Goal: Information Seeking & Learning: Learn about a topic

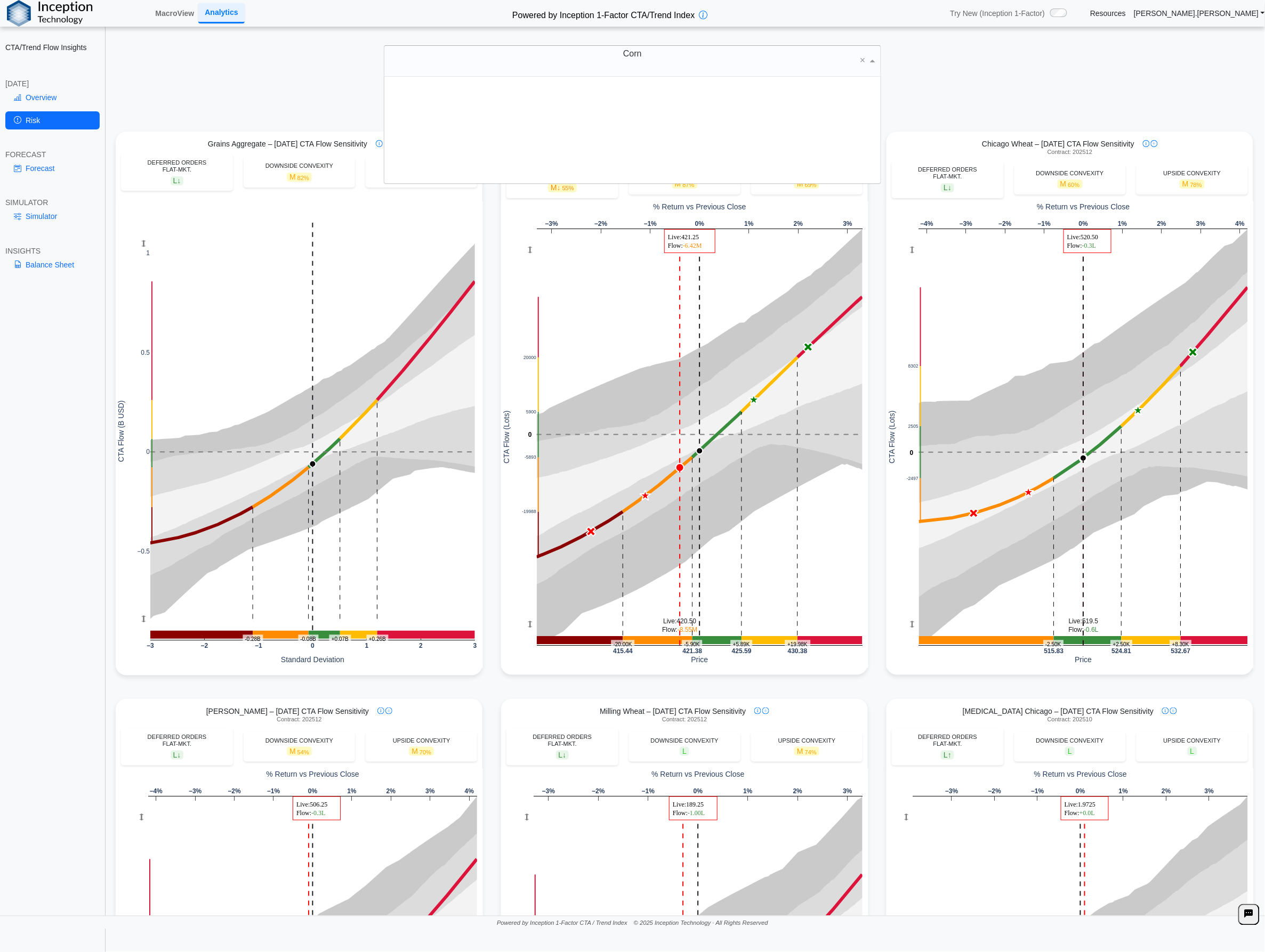
click at [531, 64] on div "Corn" at bounding box center [632, 60] width 497 height 31
click at [168, 13] on link "MacroView" at bounding box center [174, 13] width 47 height 18
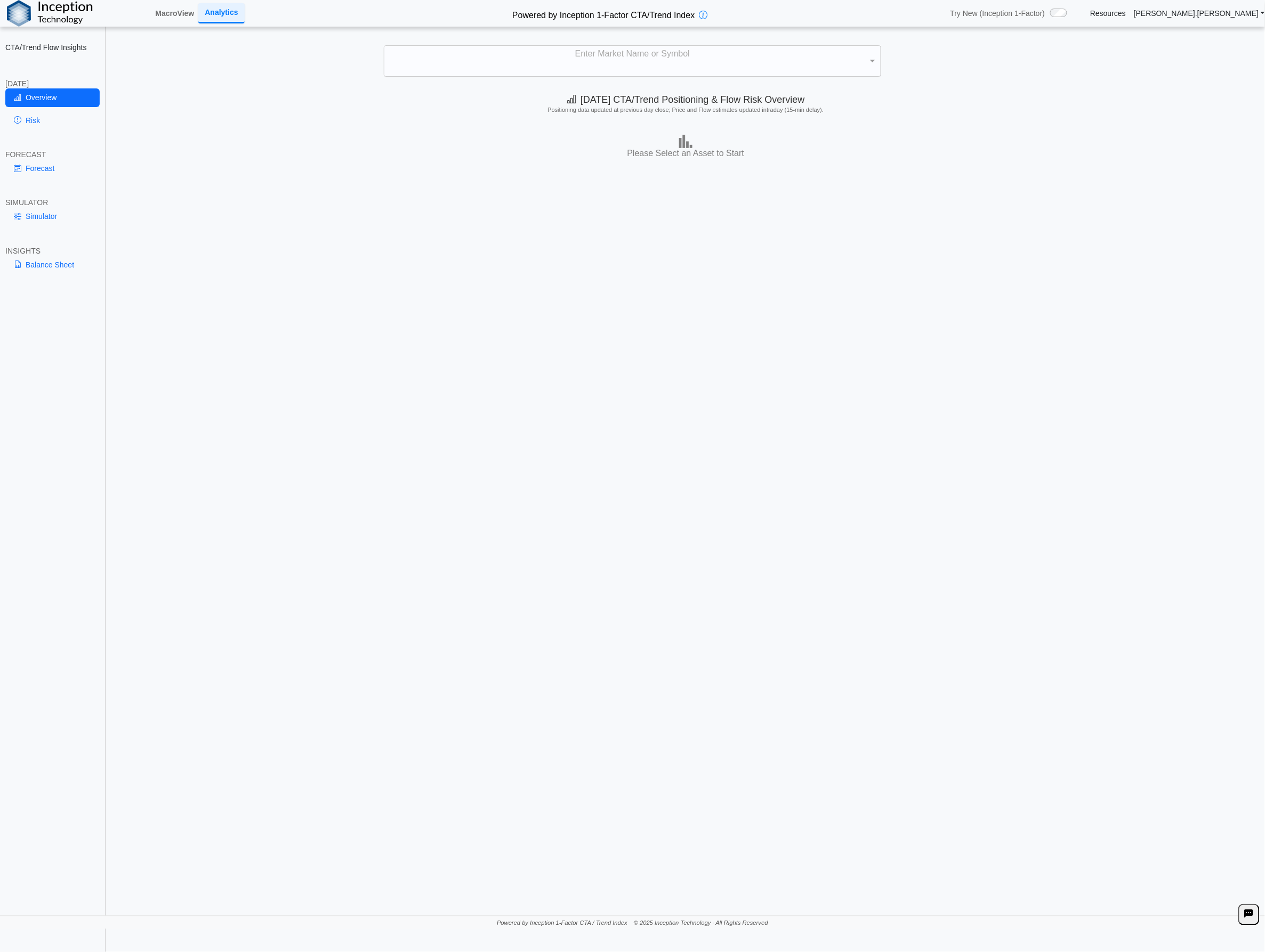
click at [480, 54] on div "Enter Market Name or Symbol" at bounding box center [632, 60] width 497 height 31
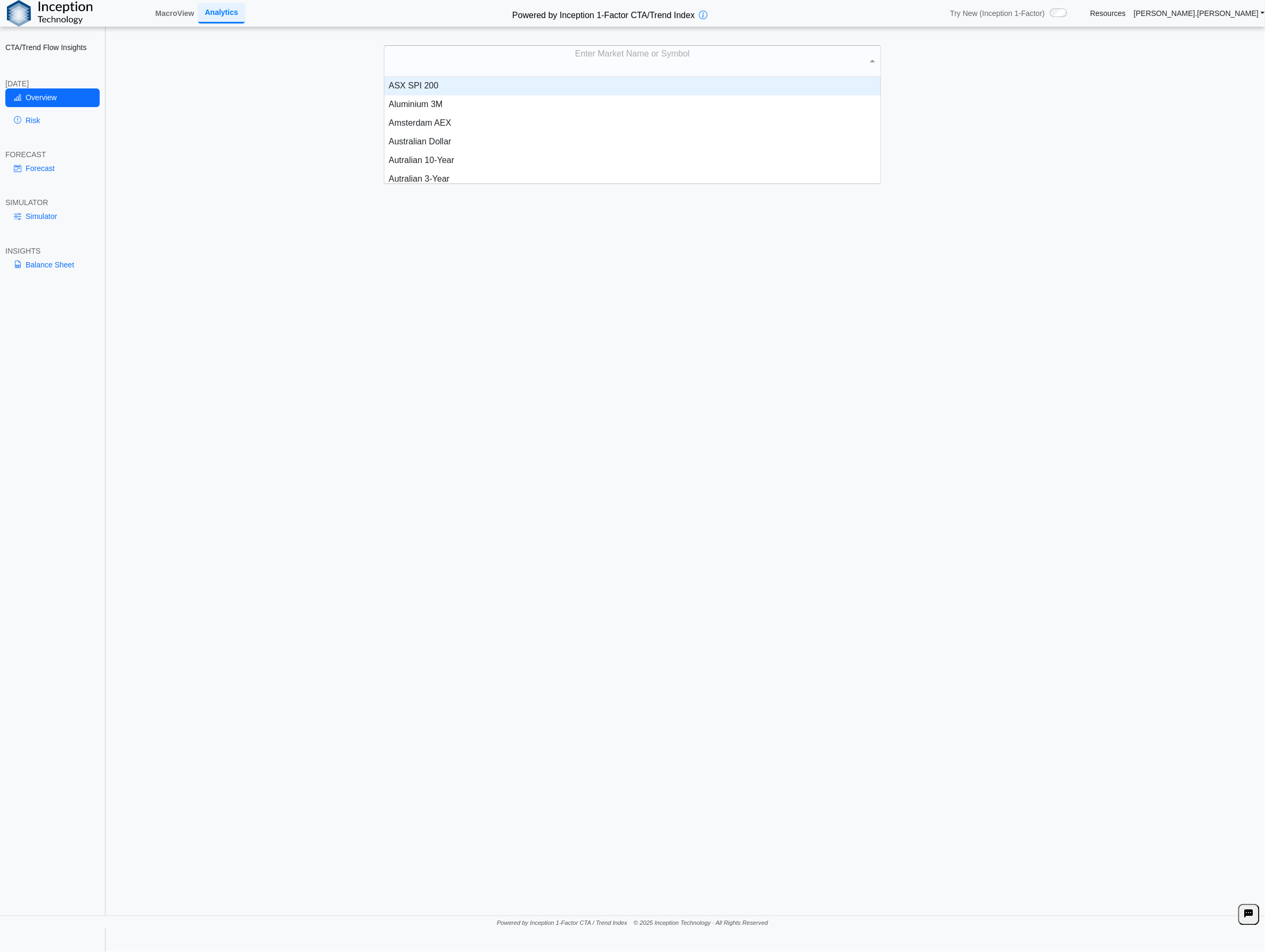
scroll to position [11, 11]
type input "**"
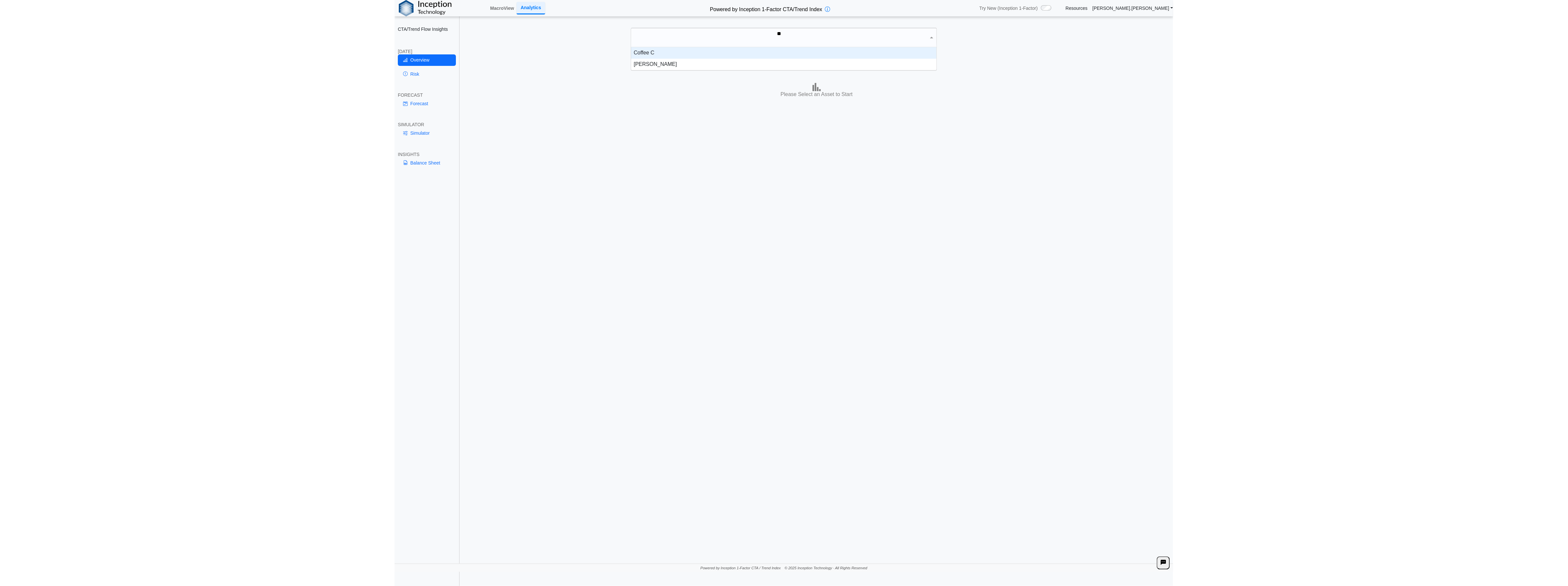
scroll to position [16, 299]
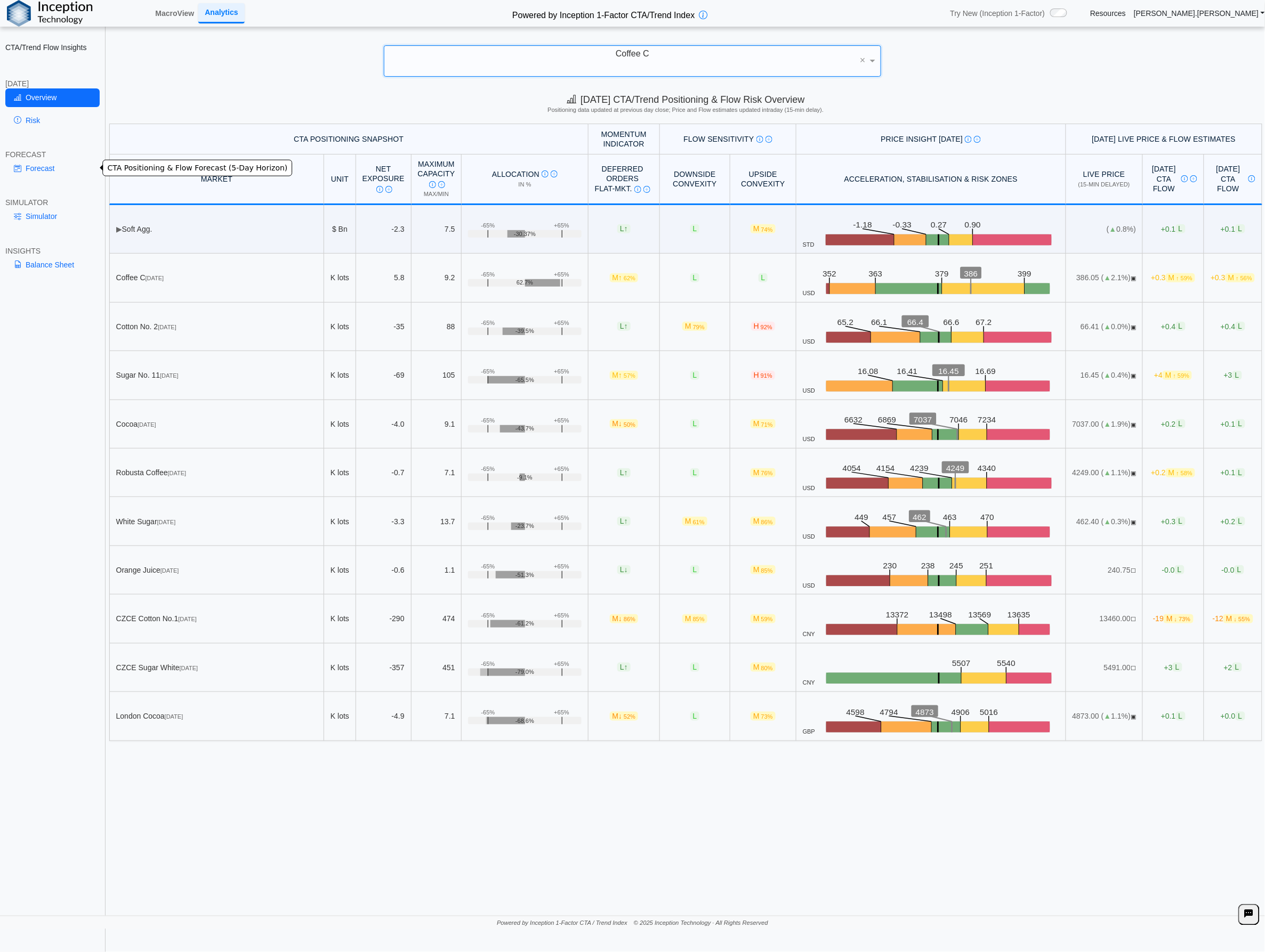
click at [52, 160] on link "Forecast" at bounding box center [51, 168] width 94 height 18
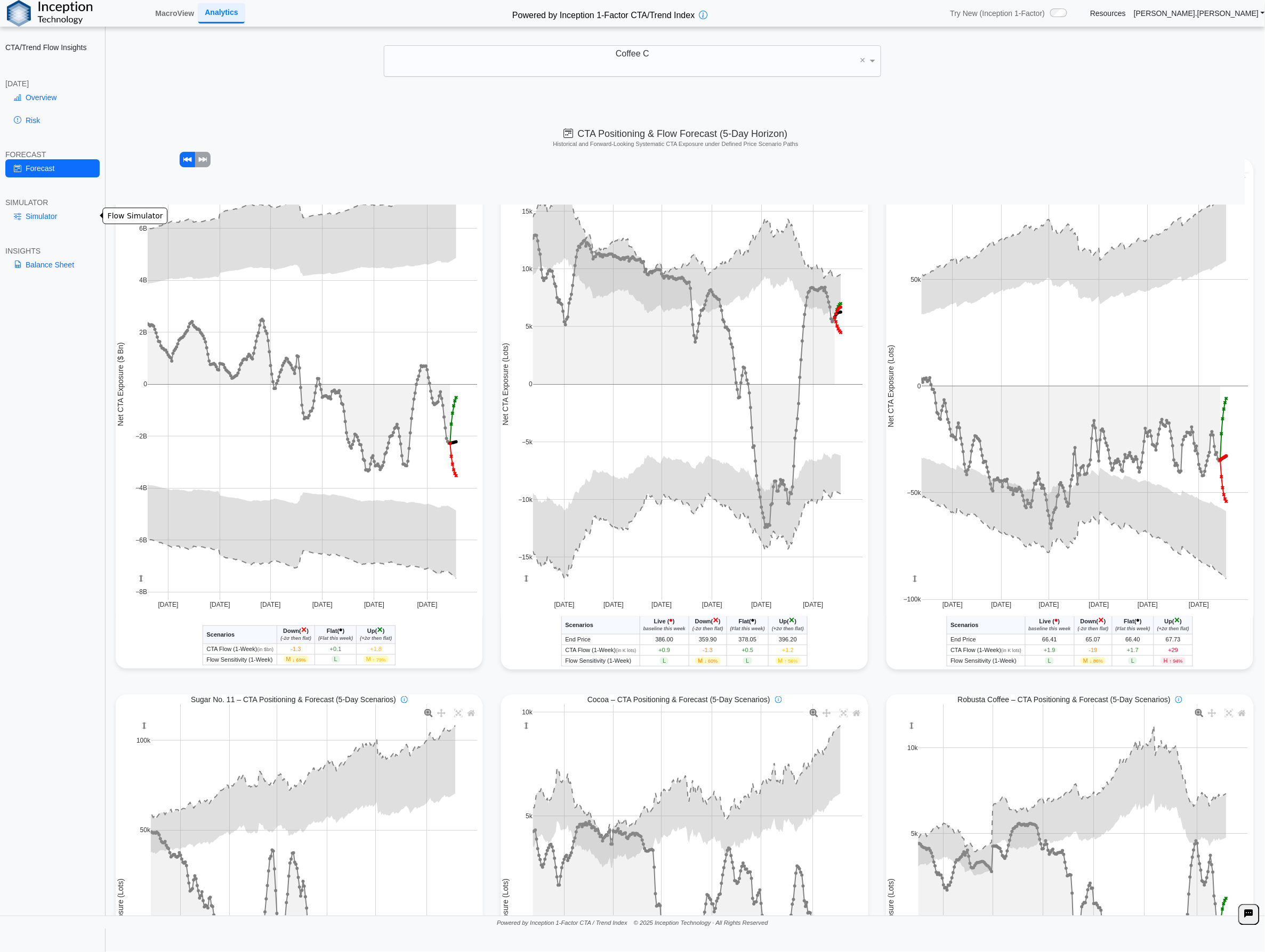
click at [68, 260] on link "Balance Sheet" at bounding box center [51, 265] width 94 height 18
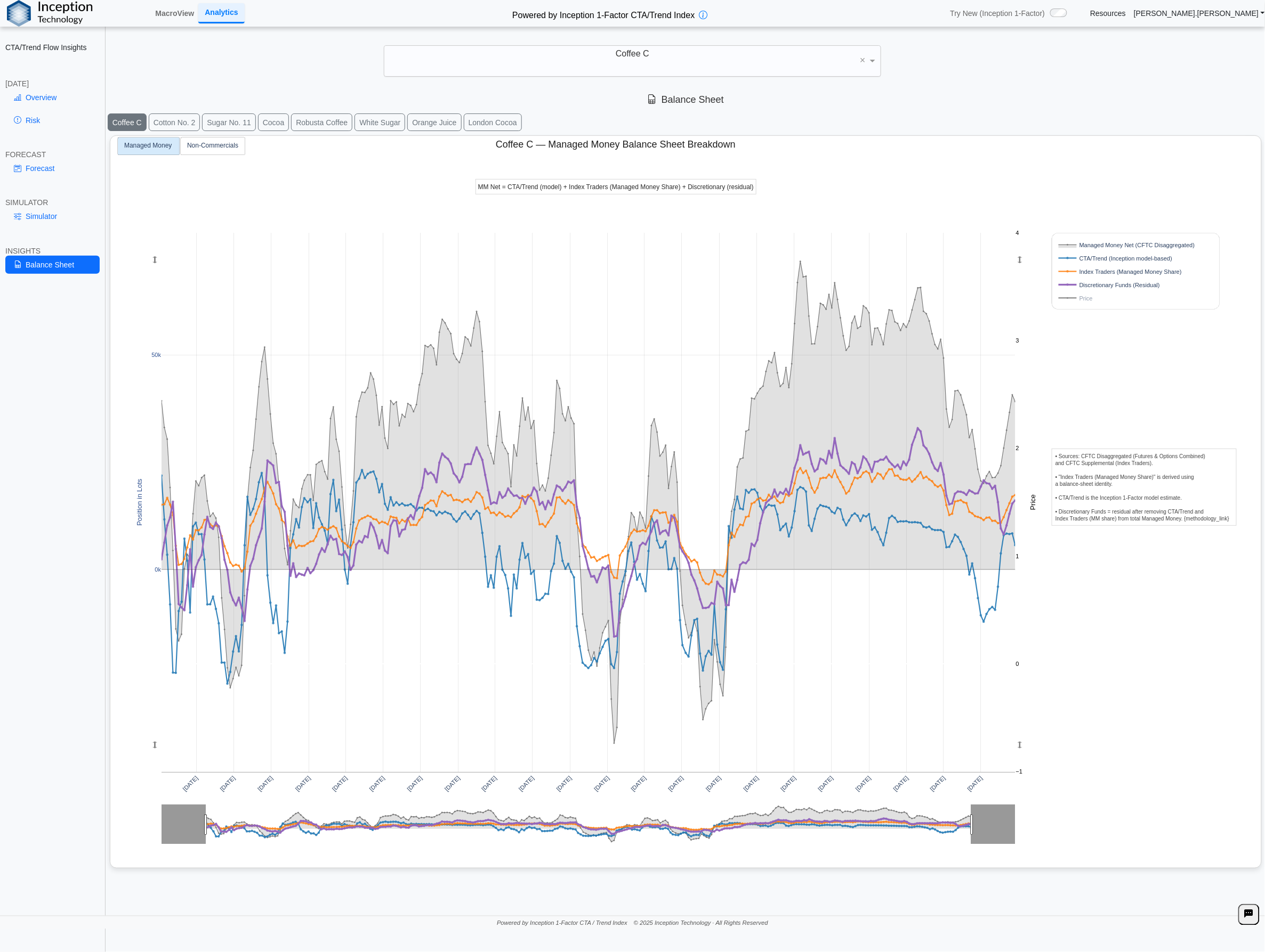
click at [1077, 301] on rect at bounding box center [1124, 298] width 136 height 10
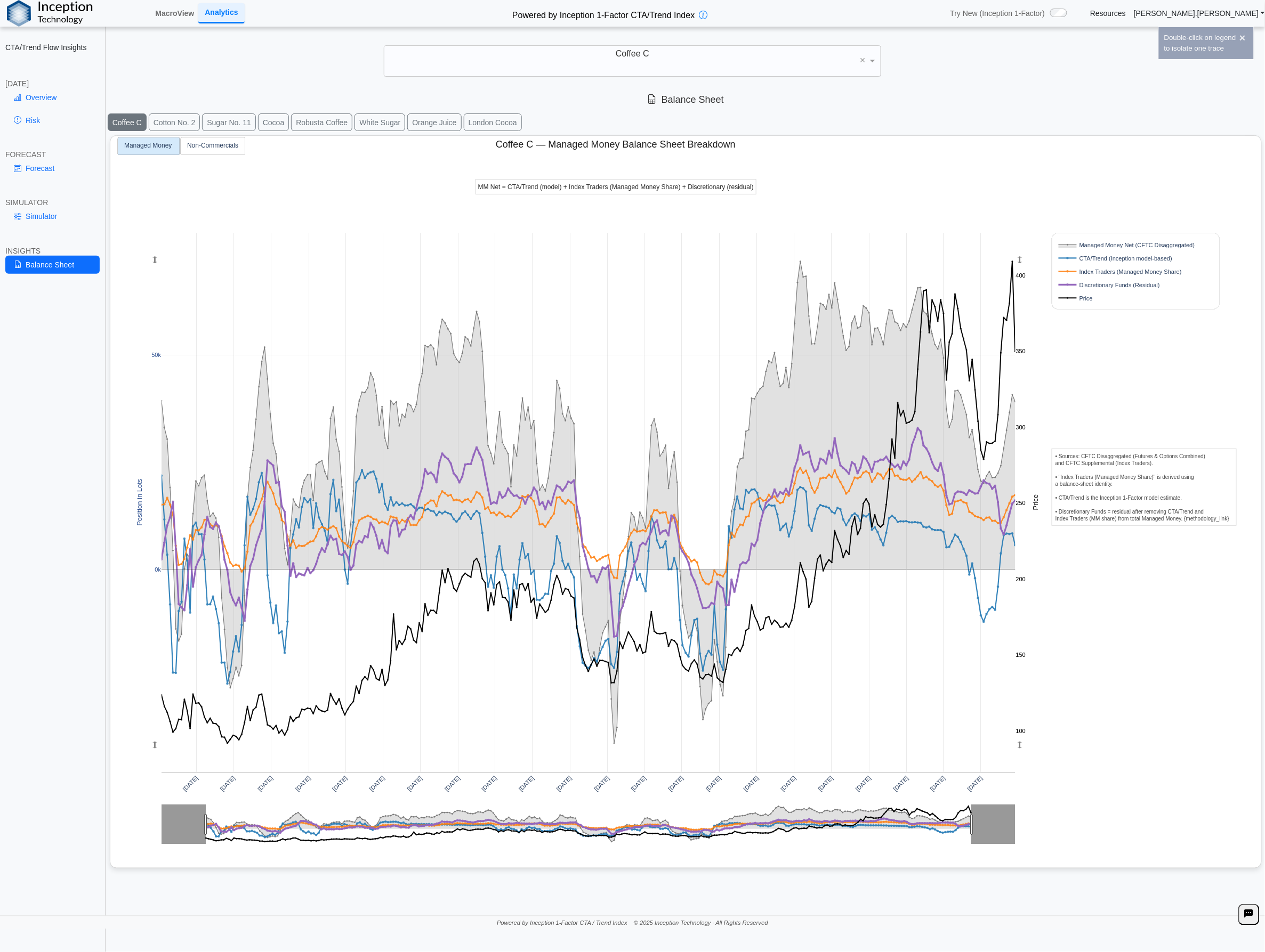
click at [1098, 241] on rect at bounding box center [1124, 244] width 136 height 10
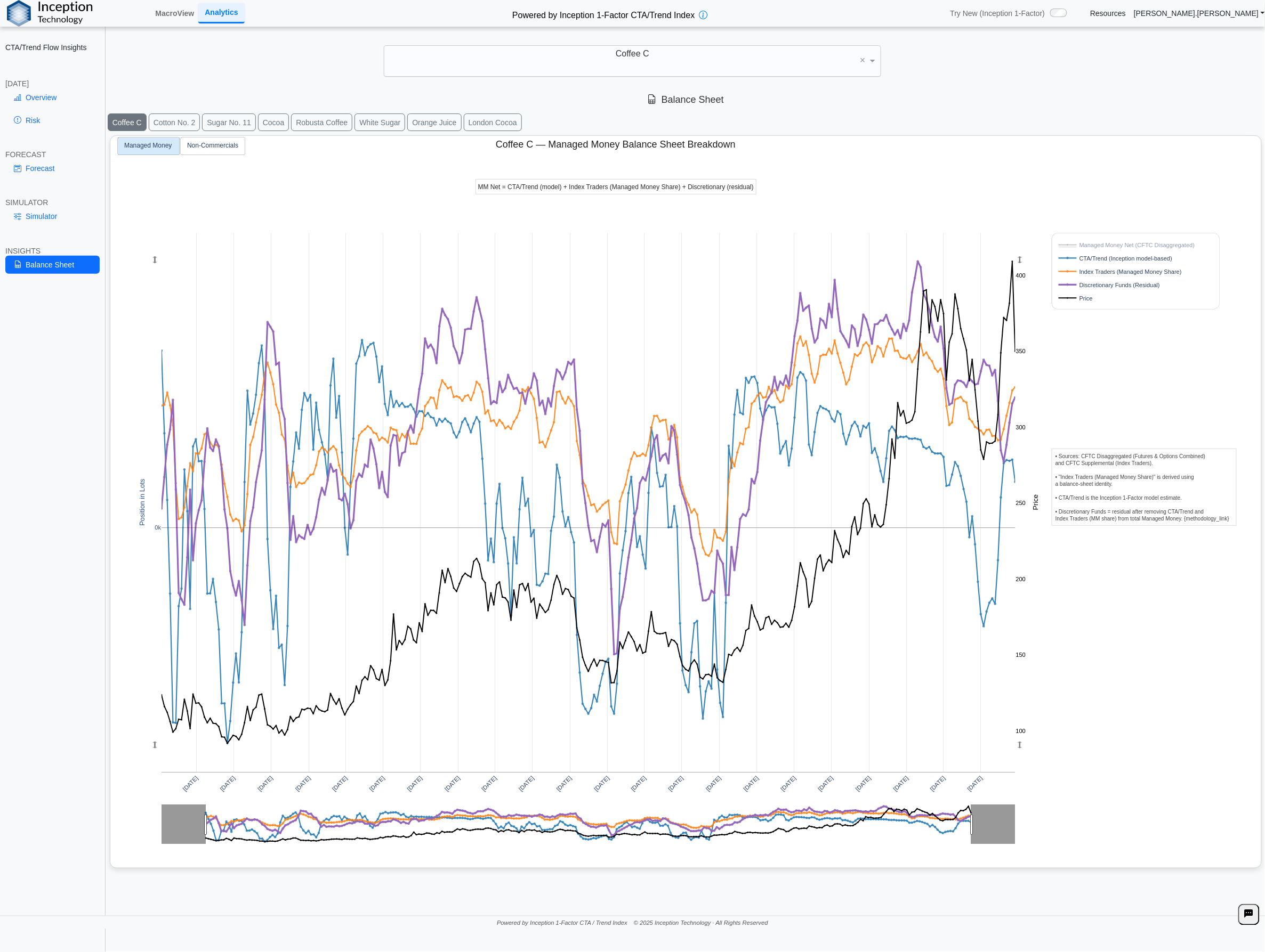
click at [1085, 268] on rect at bounding box center [1124, 271] width 136 height 10
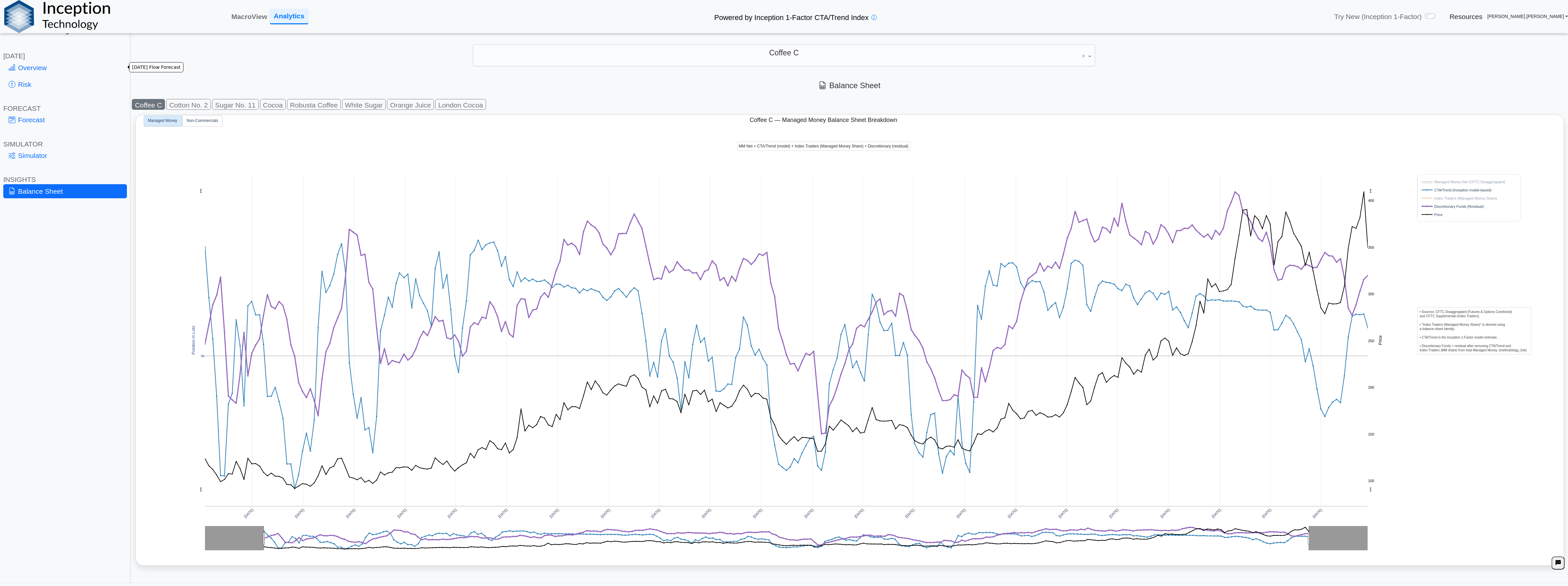
click at [57, 71] on link "Overview" at bounding box center [65, 68] width 124 height 14
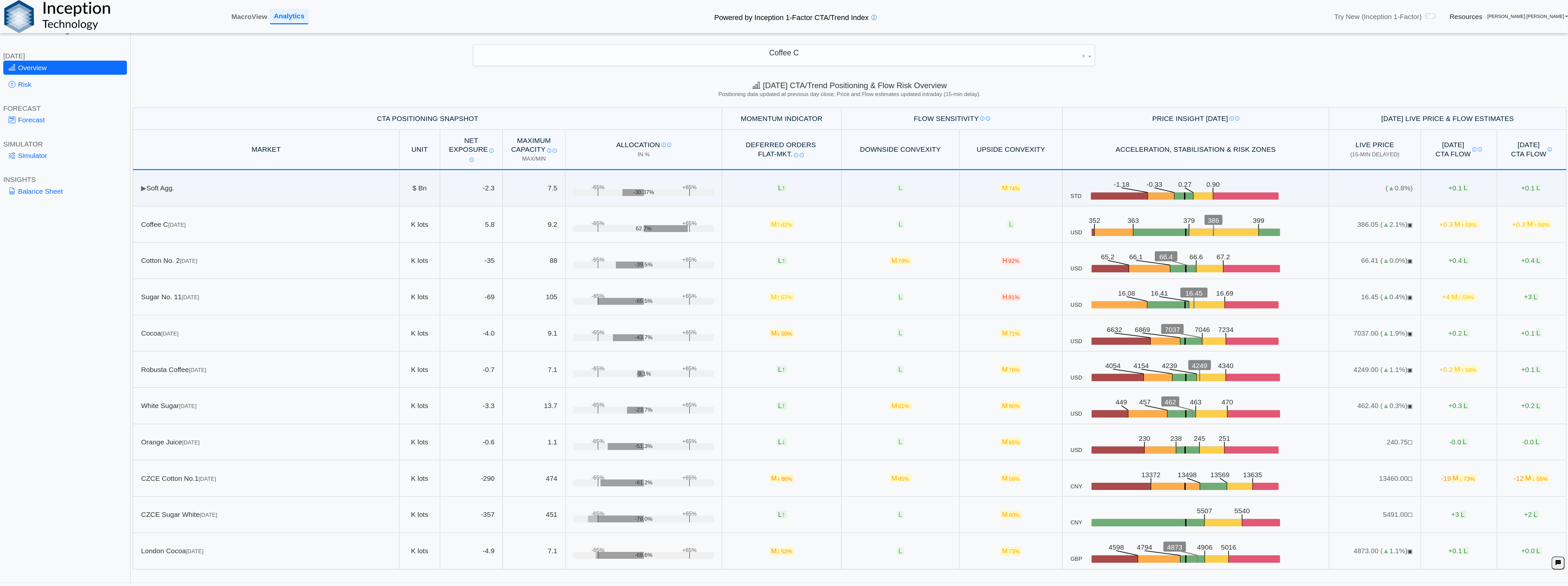
drag, startPoint x: 808, startPoint y: 44, endPoint x: 812, endPoint y: 43, distance: 4.1
click at [778, 44] on div "**********" at bounding box center [784, 295] width 1568 height 591
click at [778, 54] on div "Coffee C" at bounding box center [783, 55] width 621 height 21
type input "*"
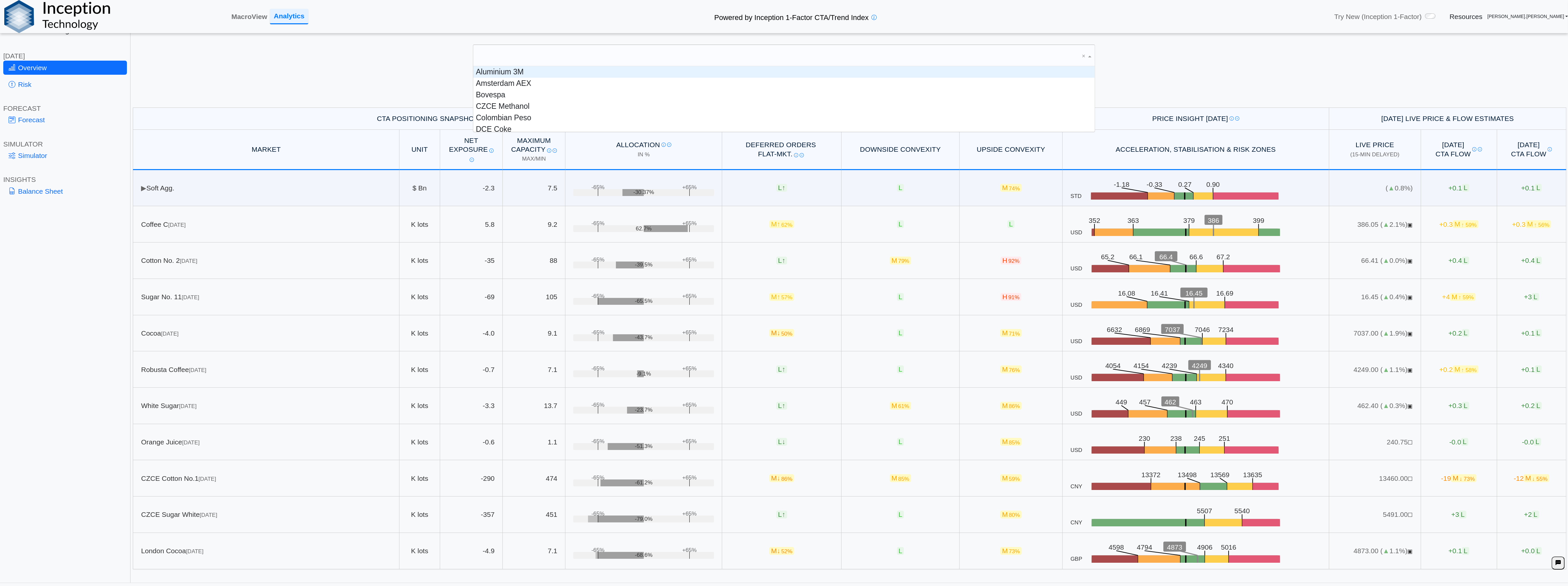
scroll to position [198, 0]
type input "*"
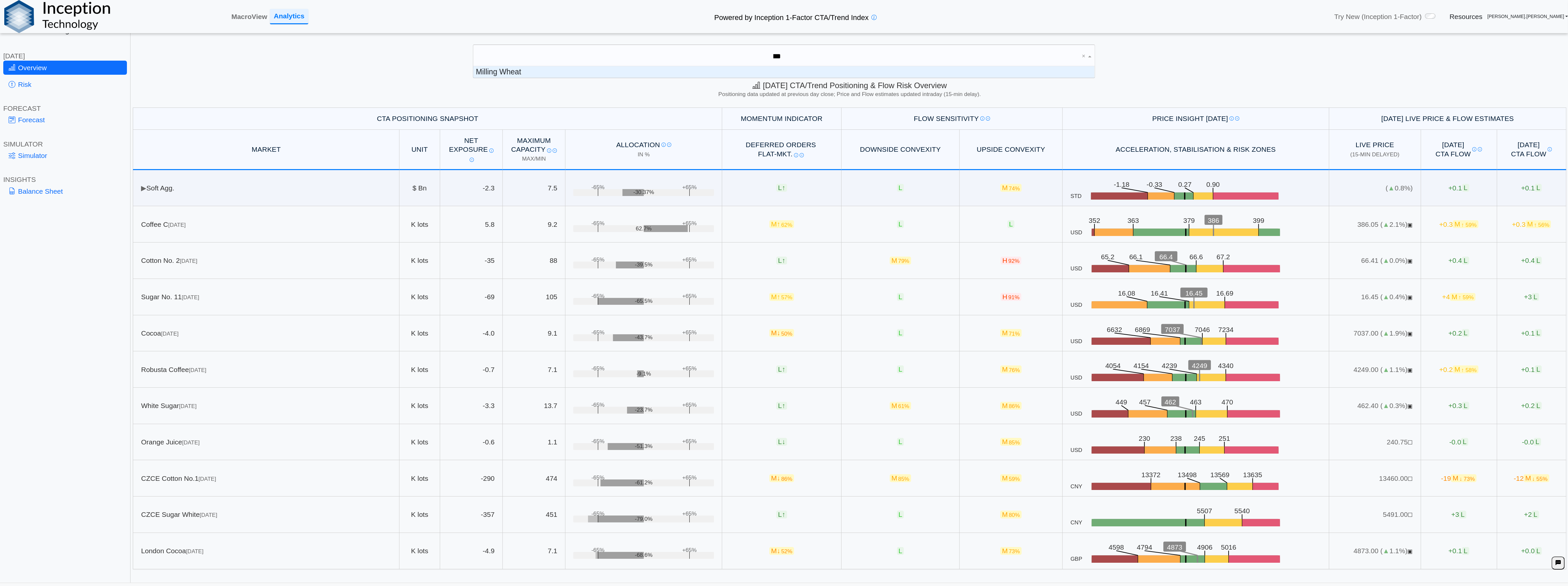
scroll to position [5, 615]
type input "******"
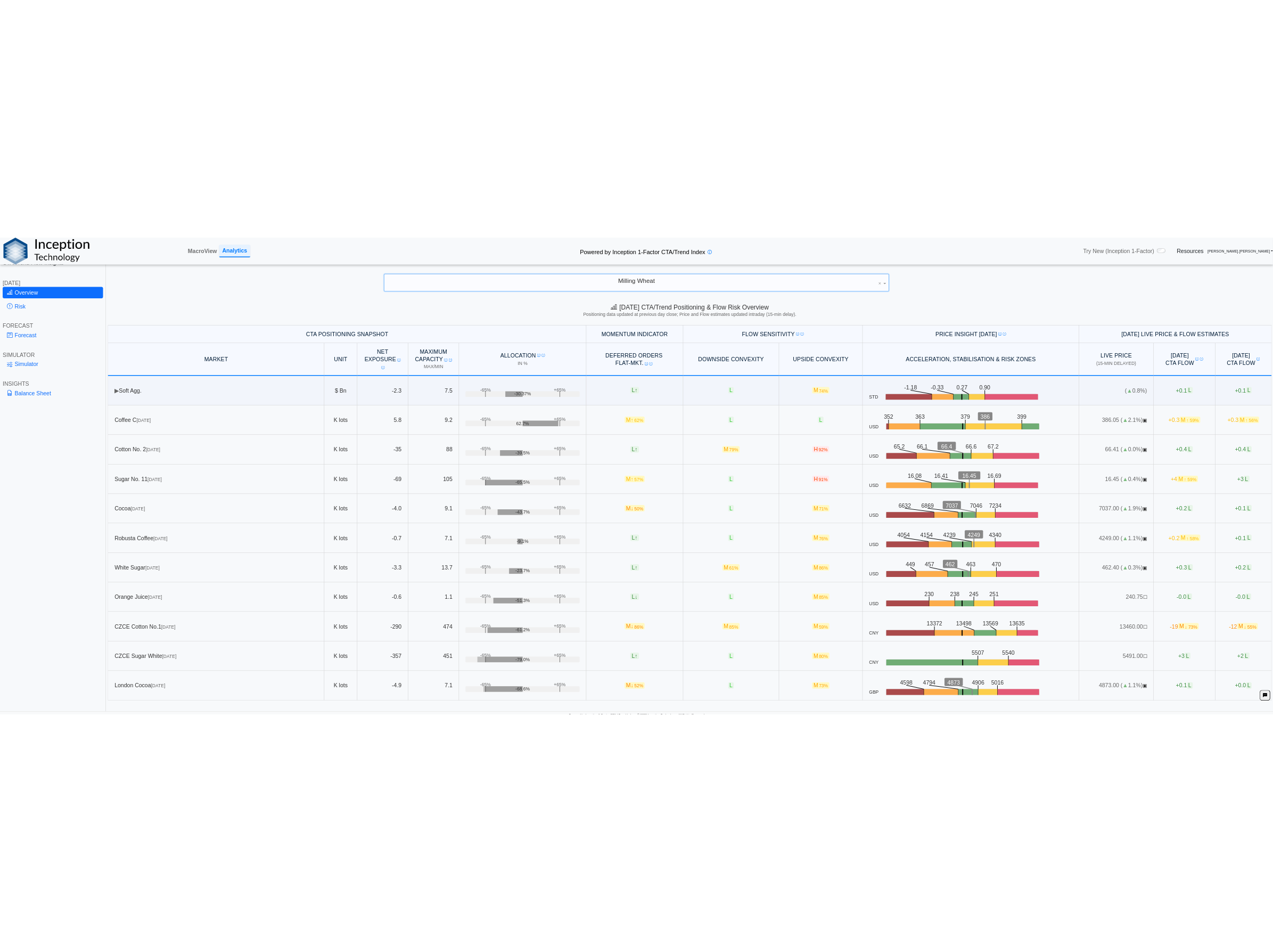
scroll to position [0, 0]
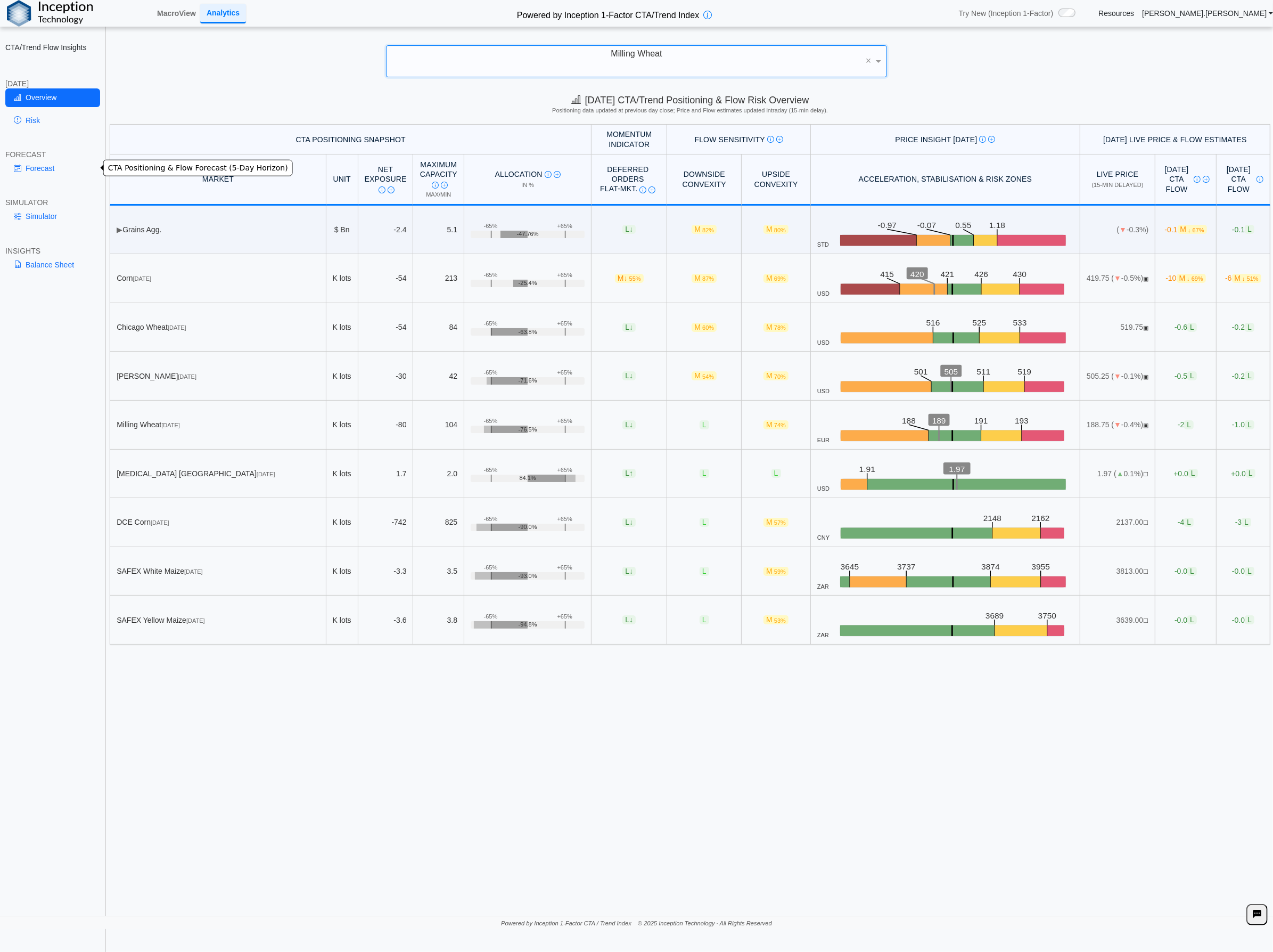
click at [25, 161] on link "Forecast" at bounding box center [52, 168] width 95 height 18
